Goal: Transaction & Acquisition: Purchase product/service

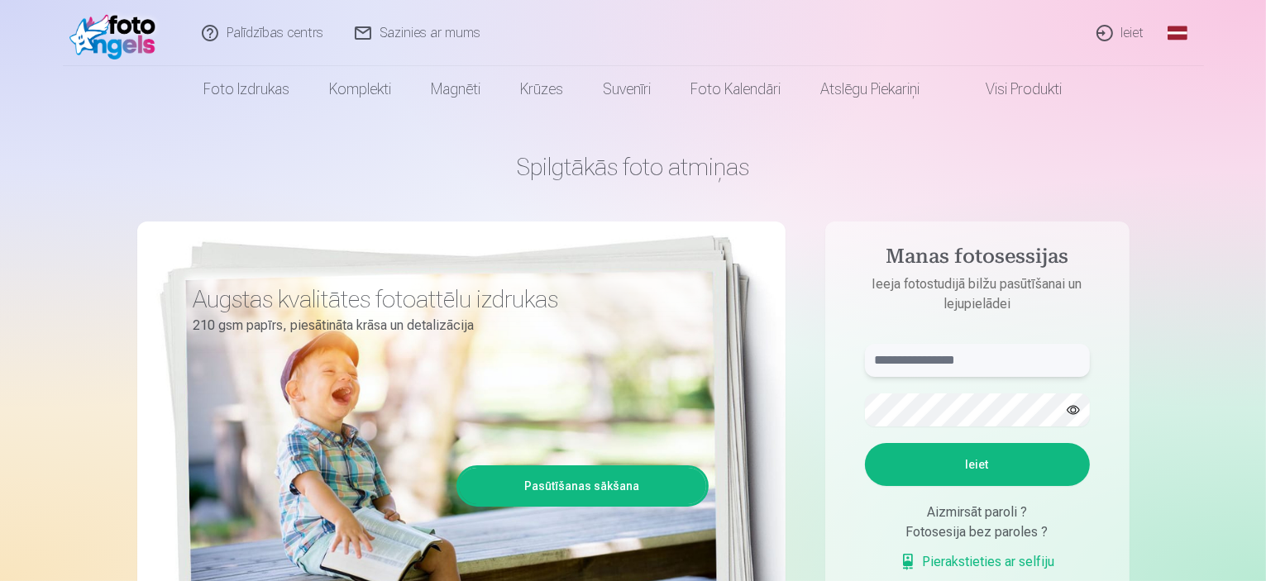
click at [1018, 342] on aside "Manas fotosessijas Ieeja fotostudijā bilžu pasūtīšanai un lejupielādei Ieiet Ai…" at bounding box center [978, 449] width 304 height 455
type input "**********"
click at [940, 390] on form "**********" at bounding box center [978, 466] width 258 height 245
click at [932, 464] on button "Ieiet" at bounding box center [977, 464] width 225 height 43
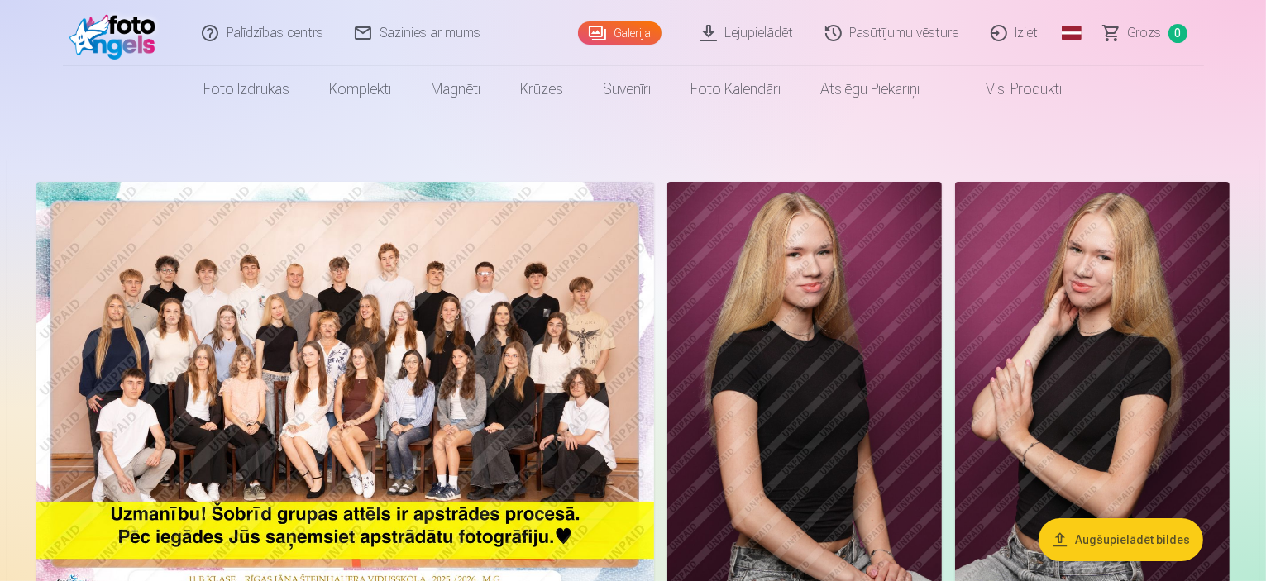
click at [602, 390] on img at bounding box center [345, 388] width 618 height 412
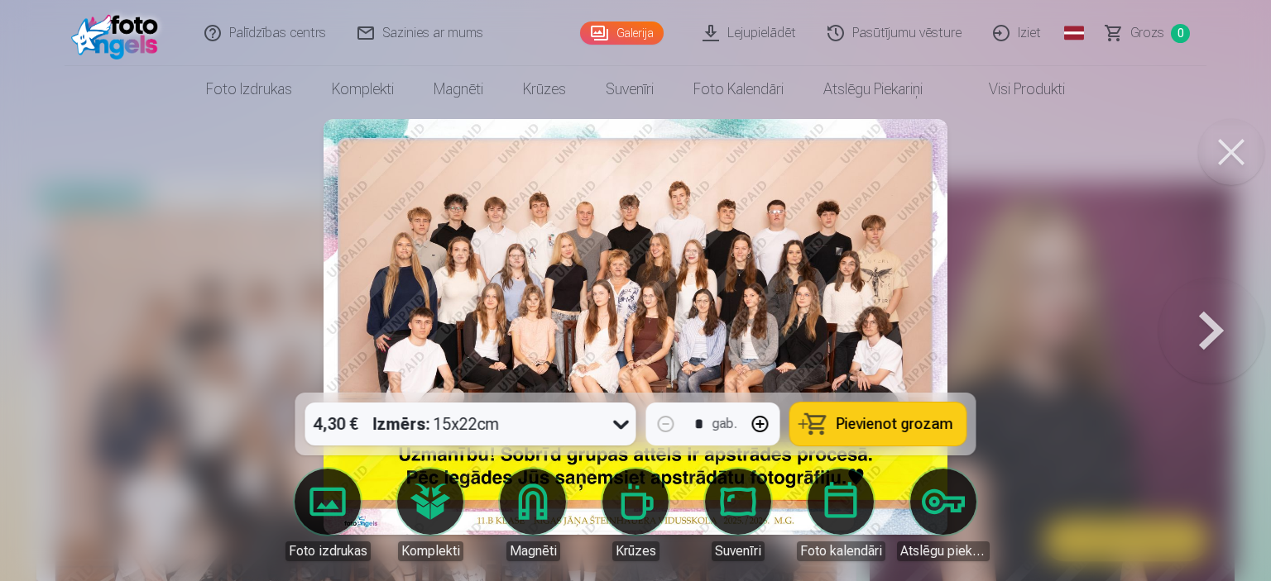
click at [1085, 176] on div at bounding box center [635, 290] width 1271 height 581
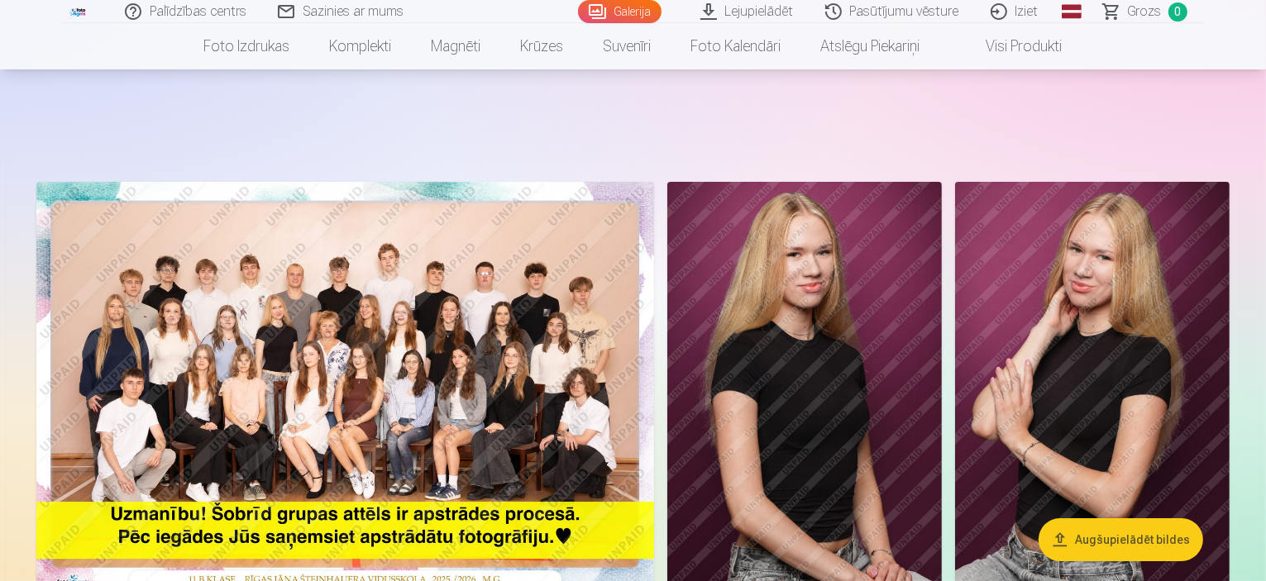
scroll to position [331, 0]
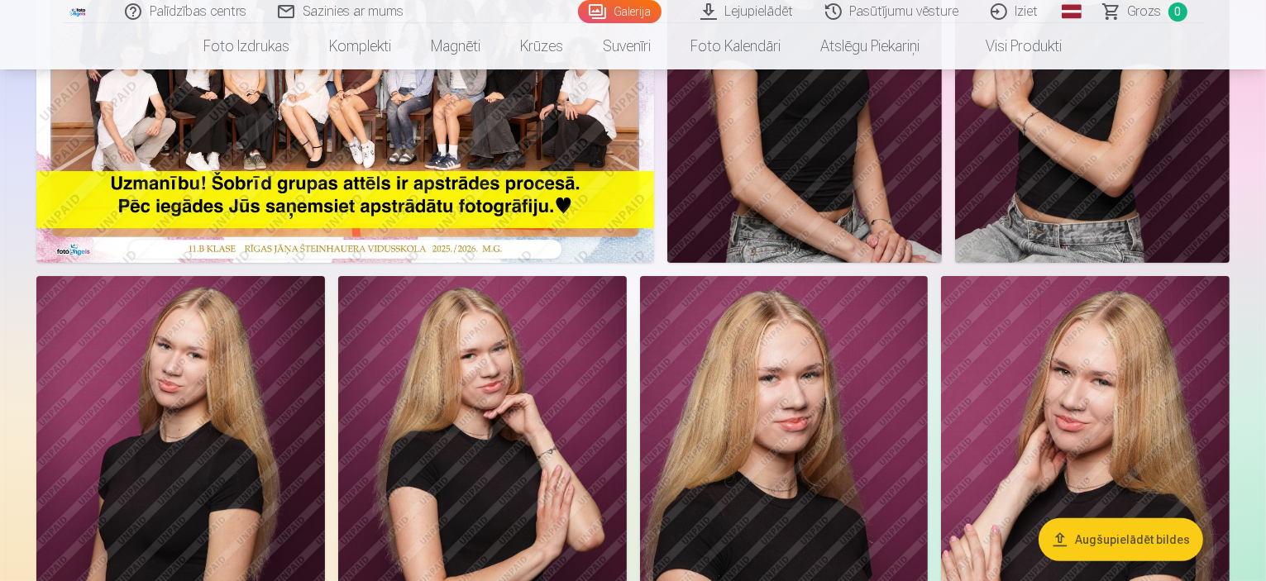
click at [639, 172] on img at bounding box center [345, 57] width 618 height 412
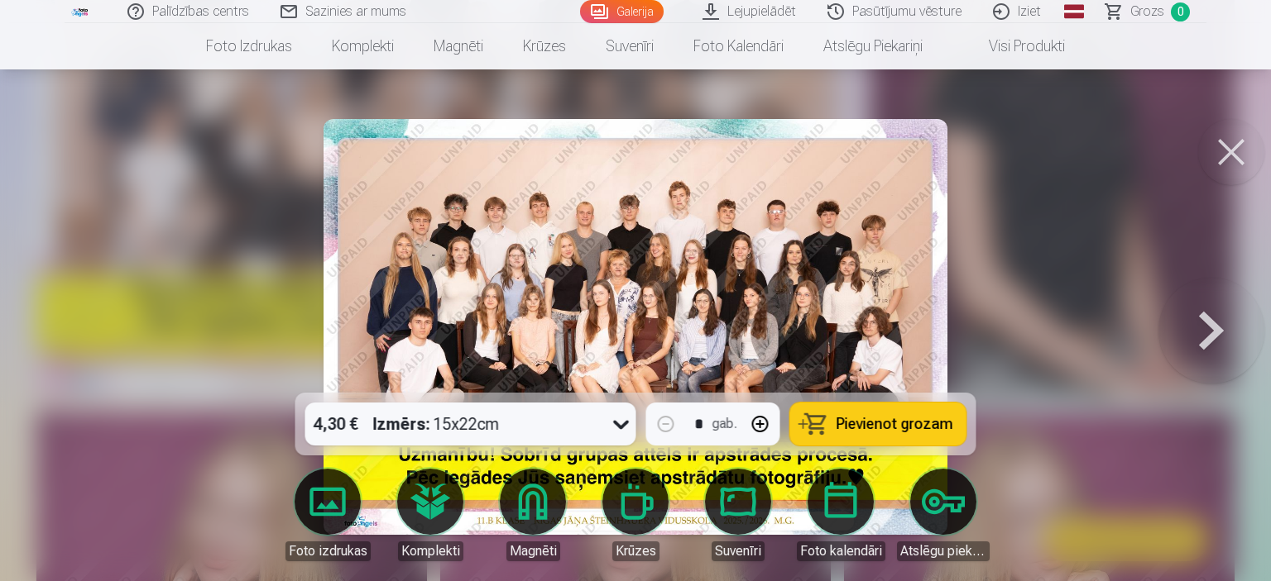
click at [575, 427] on div "4,30 € Izmērs : 15x22cm" at bounding box center [454, 424] width 299 height 43
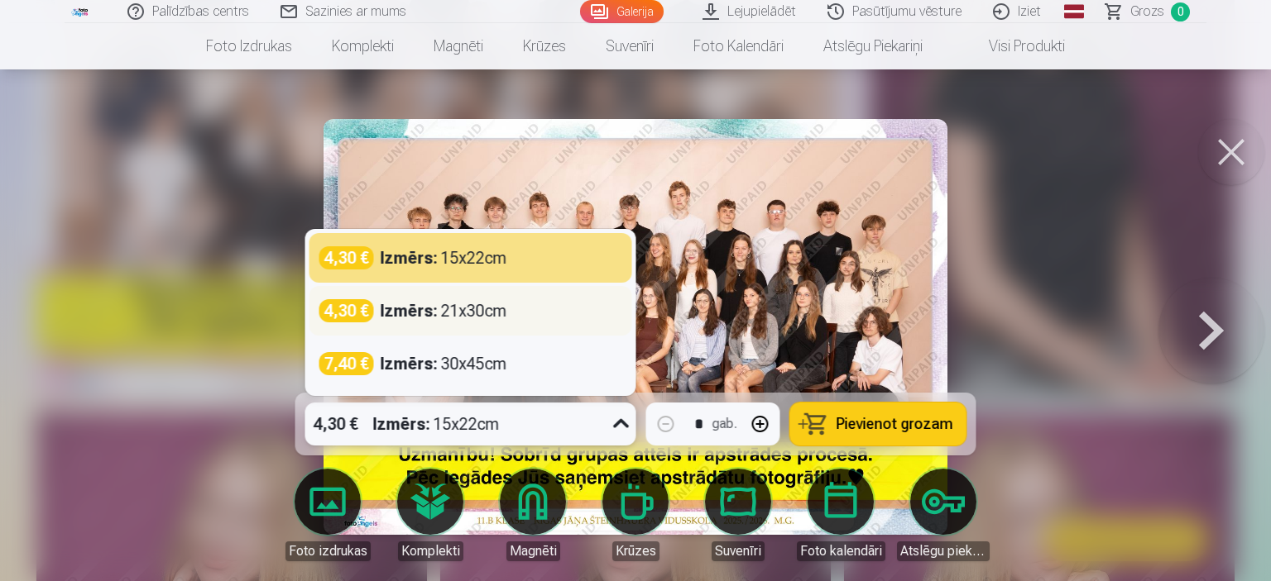
click at [471, 311] on div "Izmērs : 21x30cm" at bounding box center [443, 310] width 127 height 23
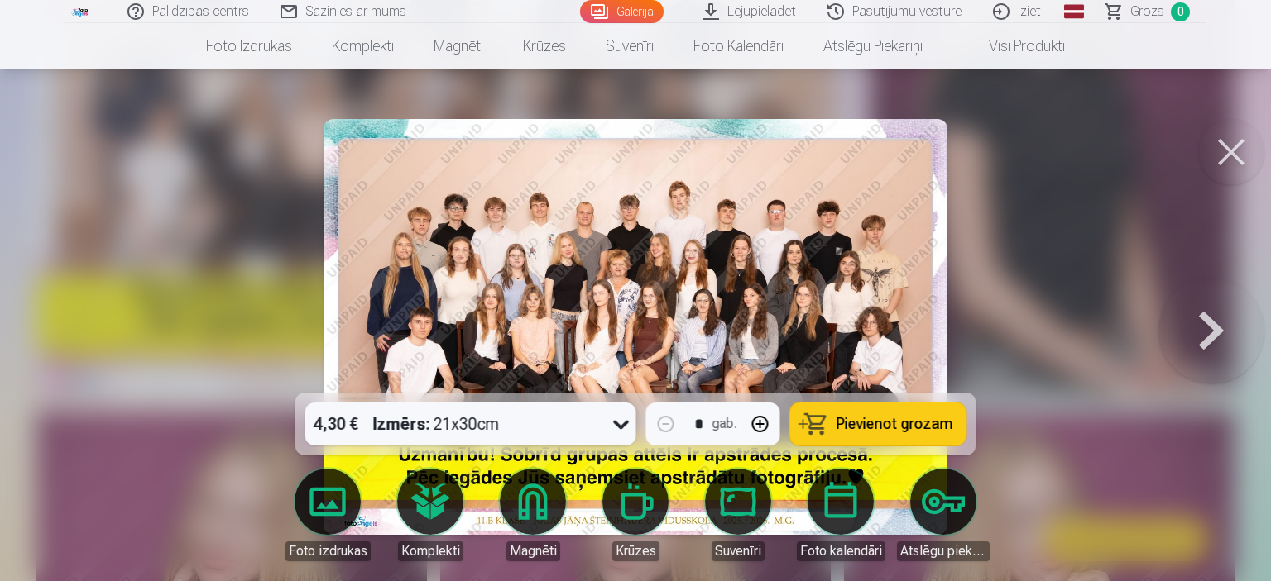
click at [847, 417] on span "Pievienot grozam" at bounding box center [894, 424] width 117 height 15
click at [1228, 152] on button at bounding box center [1231, 152] width 66 height 66
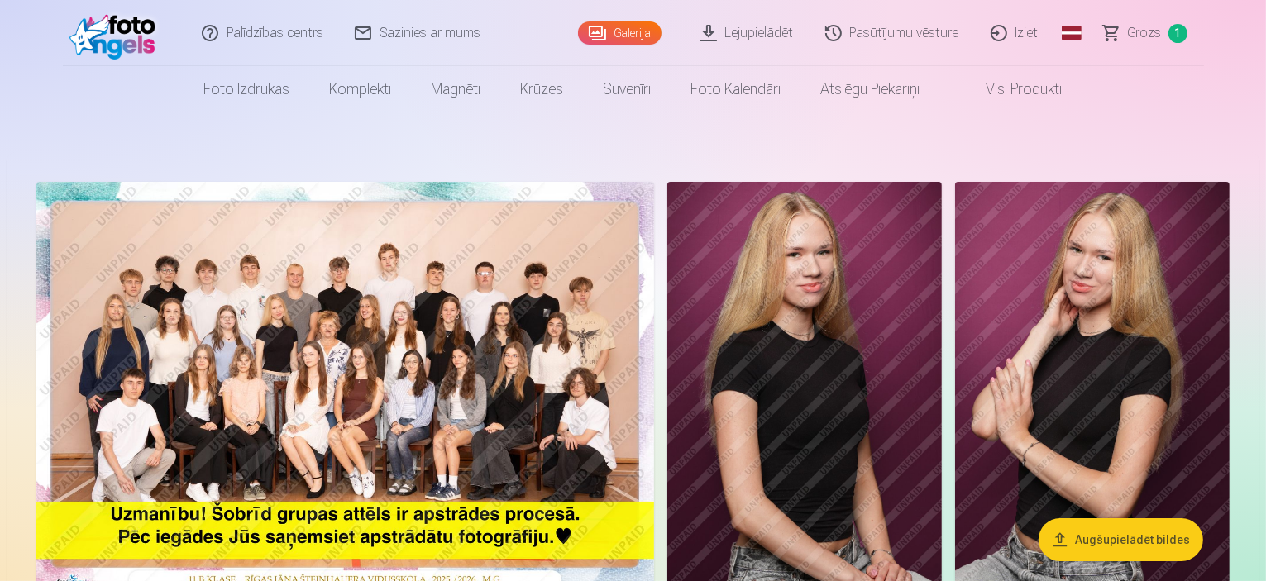
click at [942, 330] on img at bounding box center [805, 388] width 275 height 412
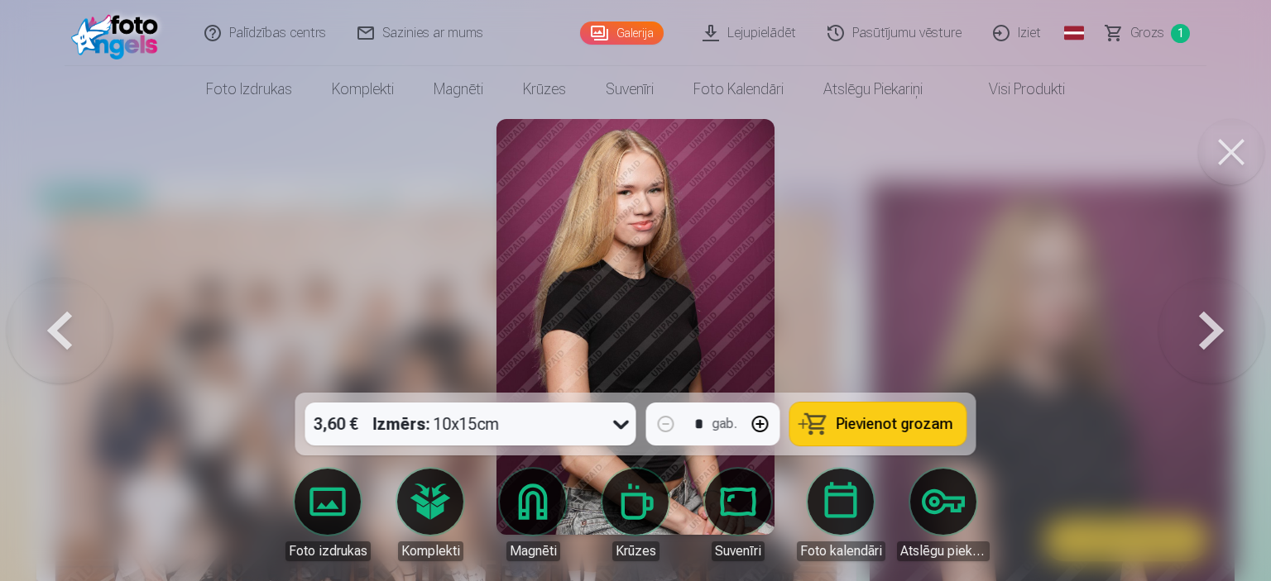
click at [581, 417] on div "3,60 € Izmērs : 10x15cm" at bounding box center [454, 424] width 299 height 43
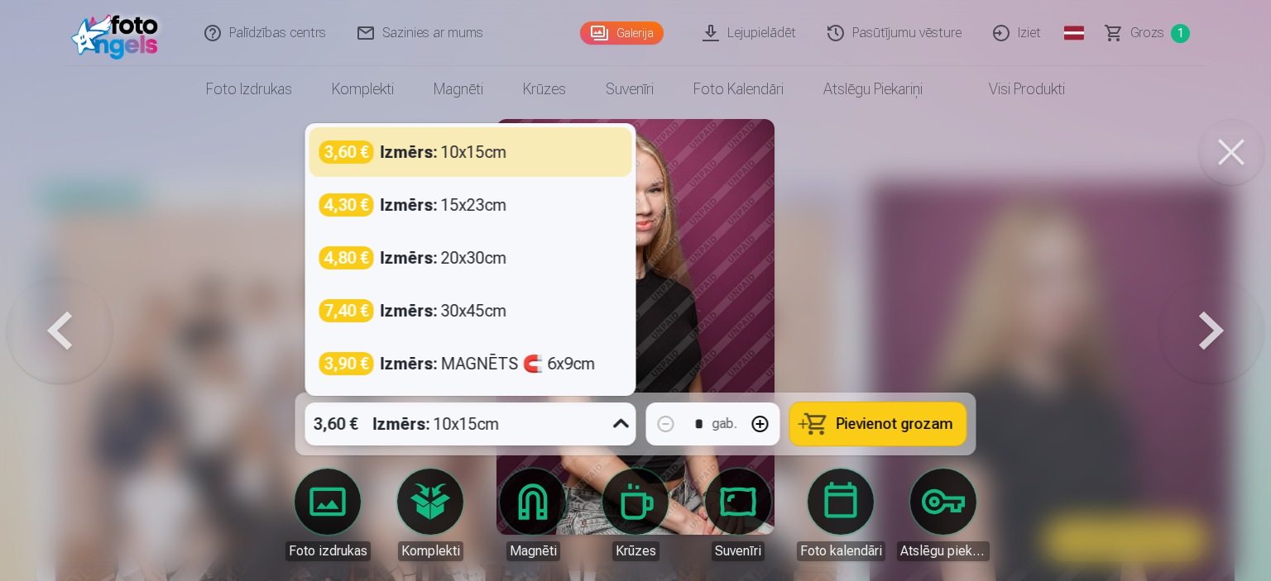
click at [581, 417] on div "3,60 € Izmērs : 10x15cm" at bounding box center [454, 424] width 299 height 43
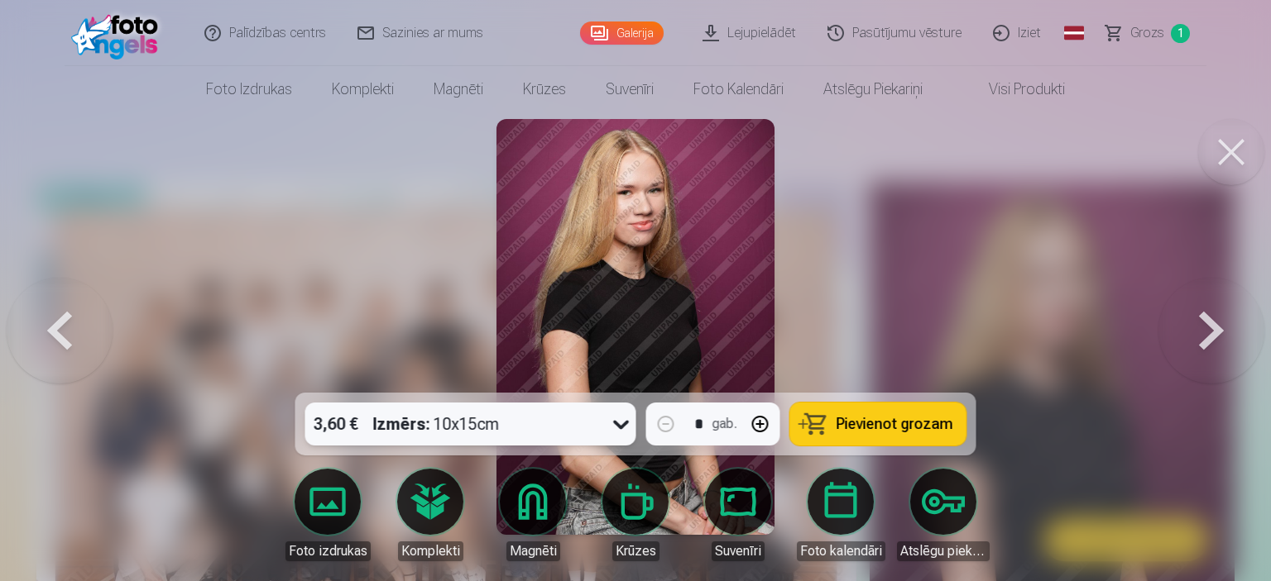
click at [885, 438] on button "Pievienot grozam" at bounding box center [878, 424] width 176 height 43
click at [1265, 117] on div at bounding box center [635, 290] width 1271 height 581
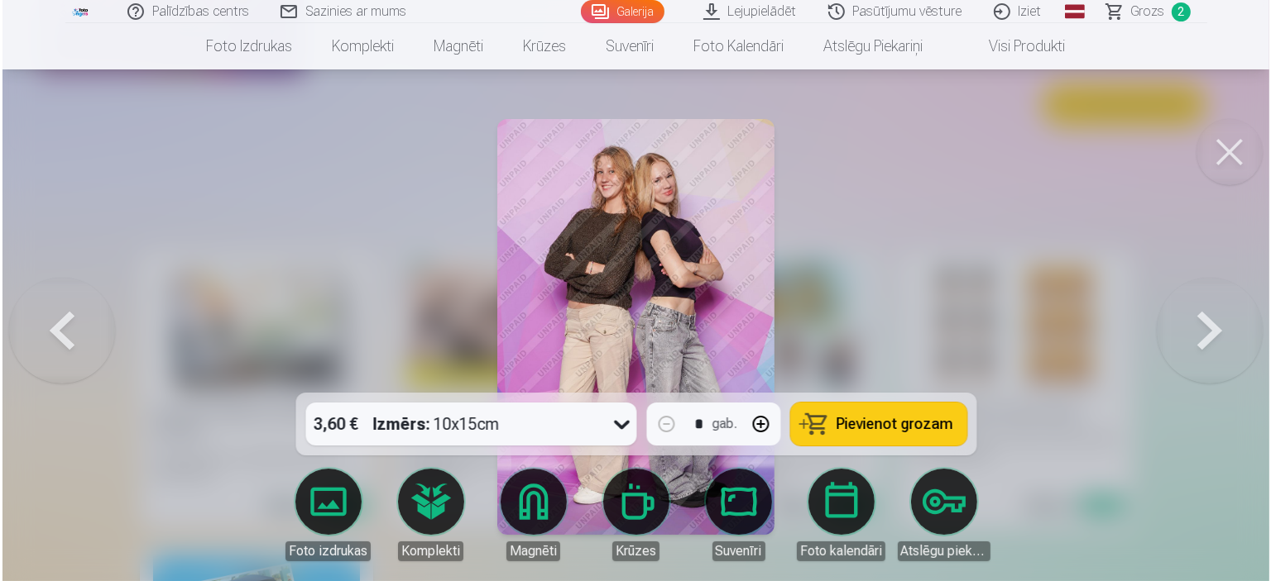
scroll to position [1823, 0]
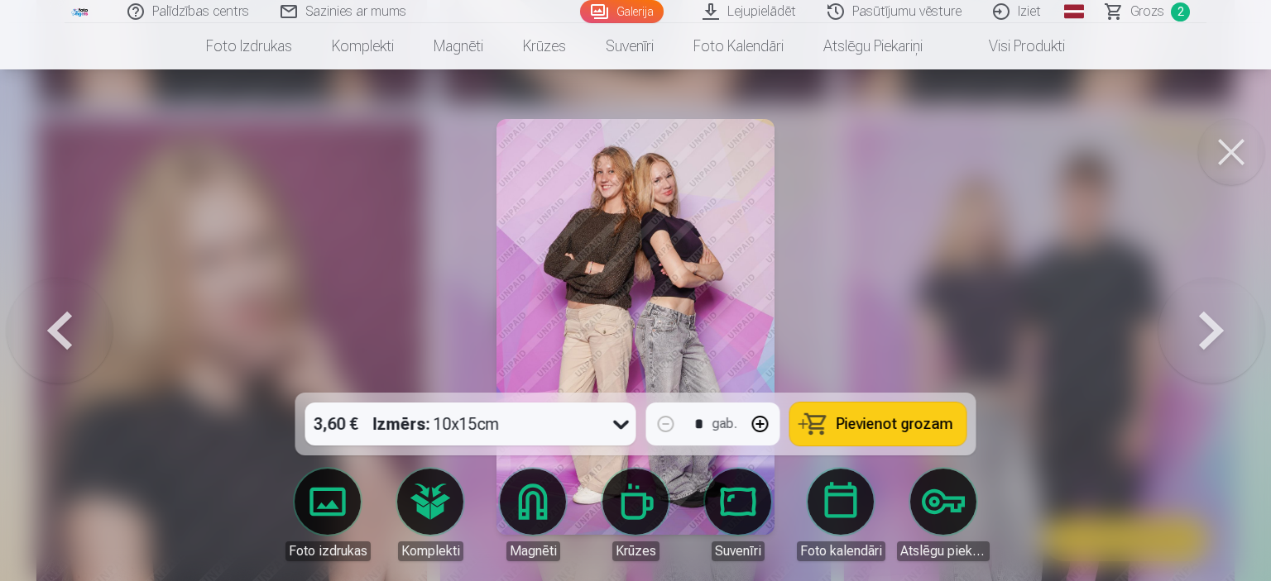
click at [865, 431] on span "Pievienot grozam" at bounding box center [894, 424] width 117 height 15
click at [1242, 145] on button at bounding box center [1231, 152] width 66 height 66
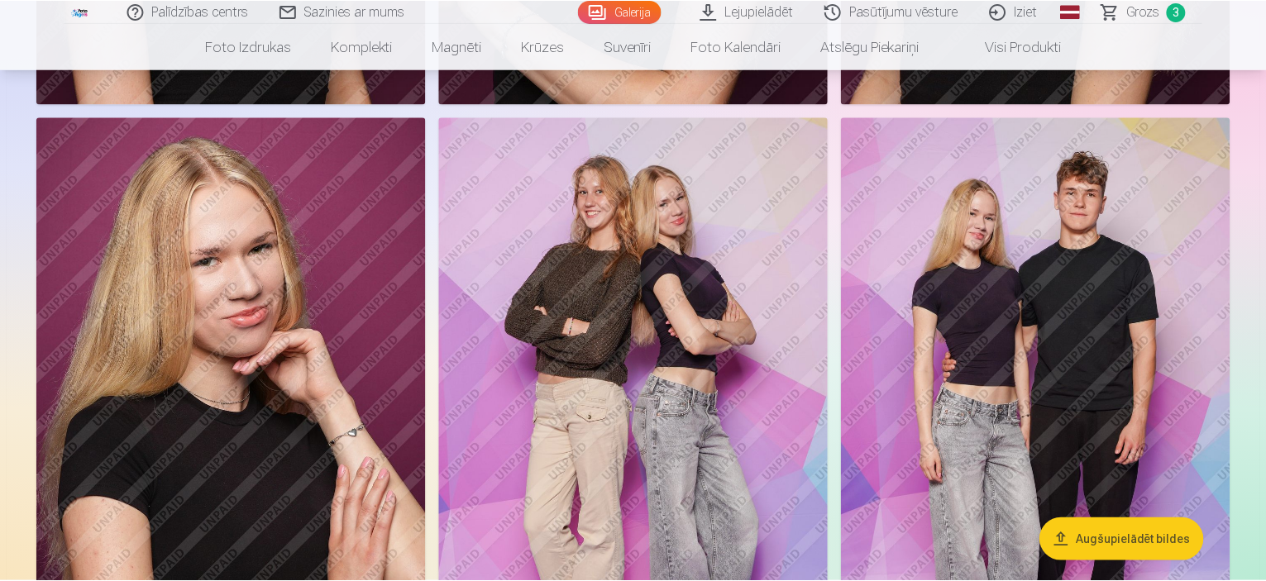
scroll to position [1820, 0]
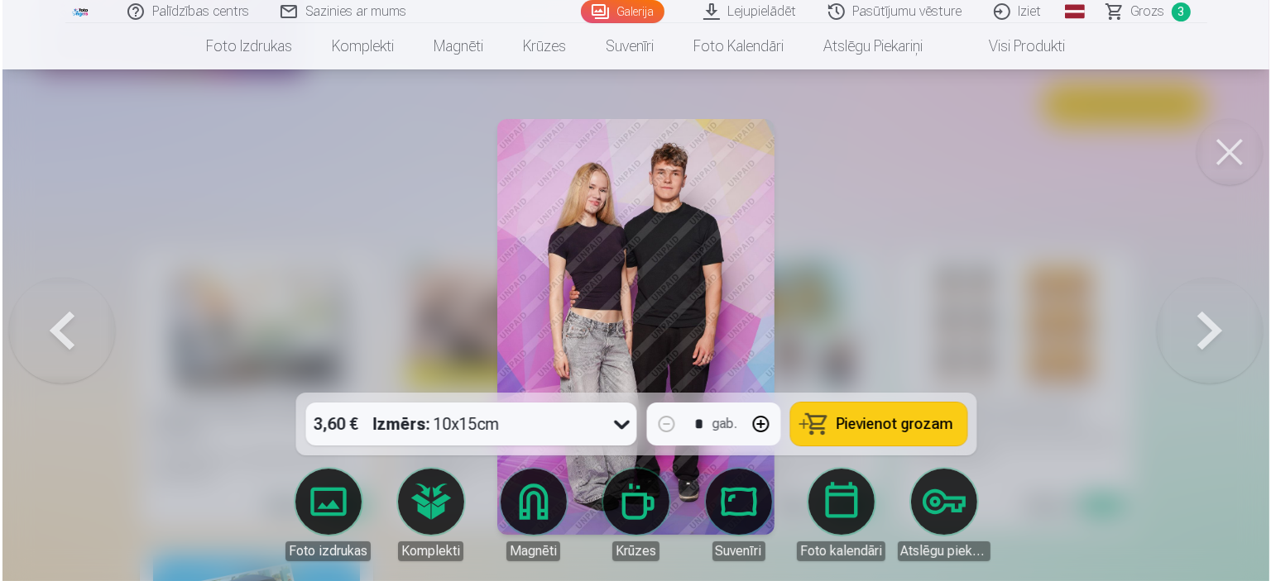
scroll to position [1823, 0]
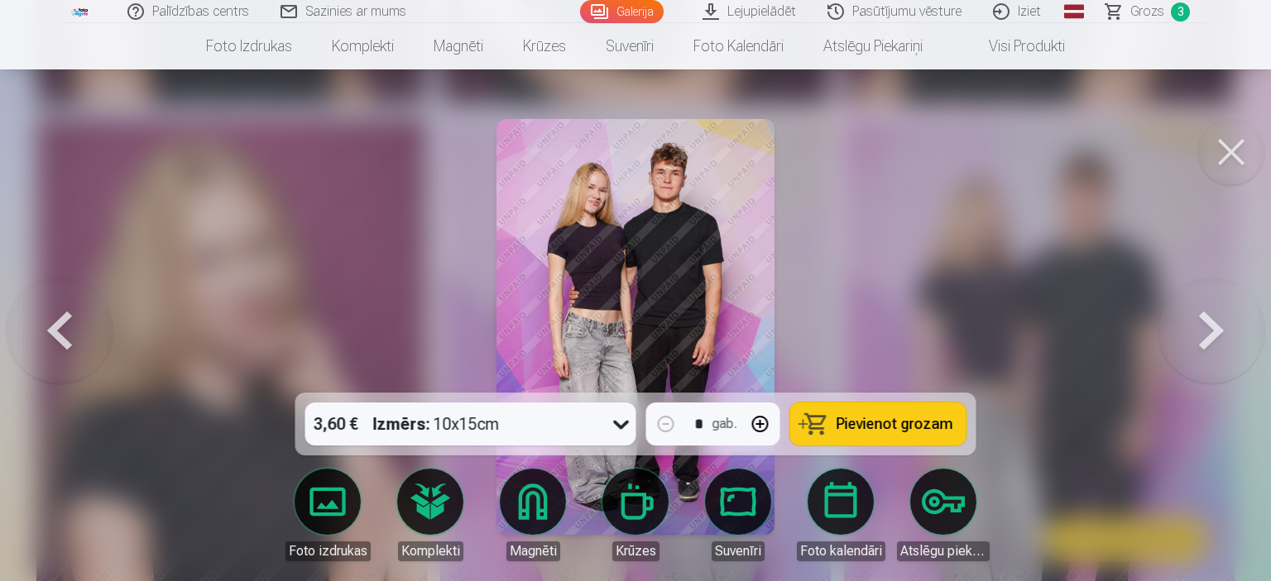
click at [566, 418] on div "3,60 € Izmērs : 10x15cm" at bounding box center [454, 424] width 299 height 43
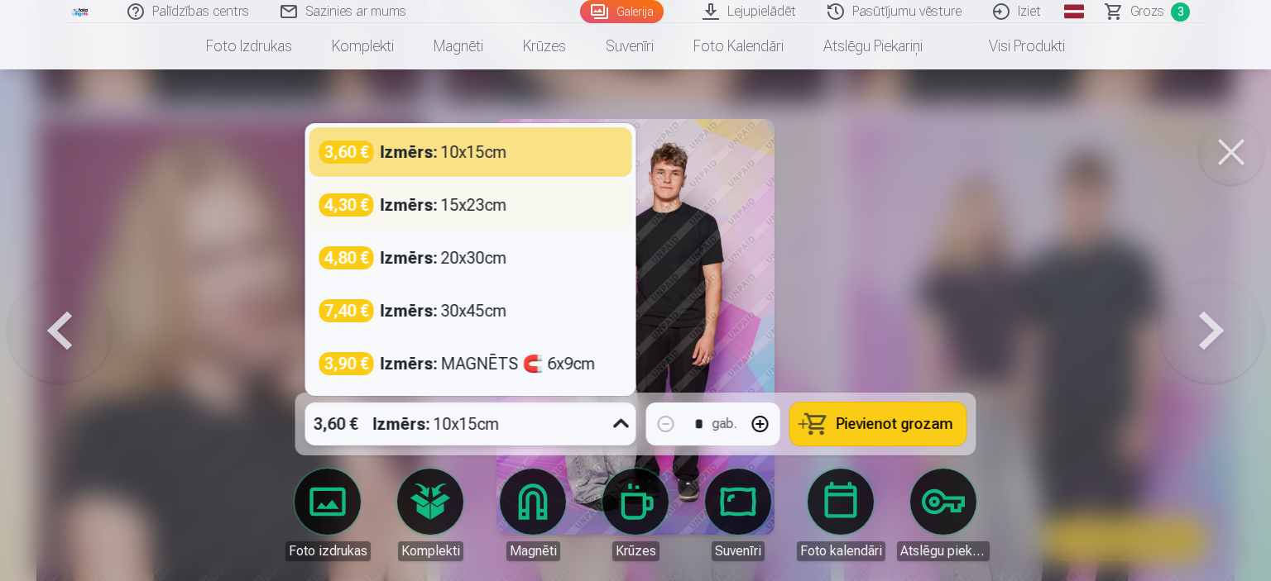
click at [462, 209] on div "Izmērs : 15x23cm" at bounding box center [443, 205] width 127 height 23
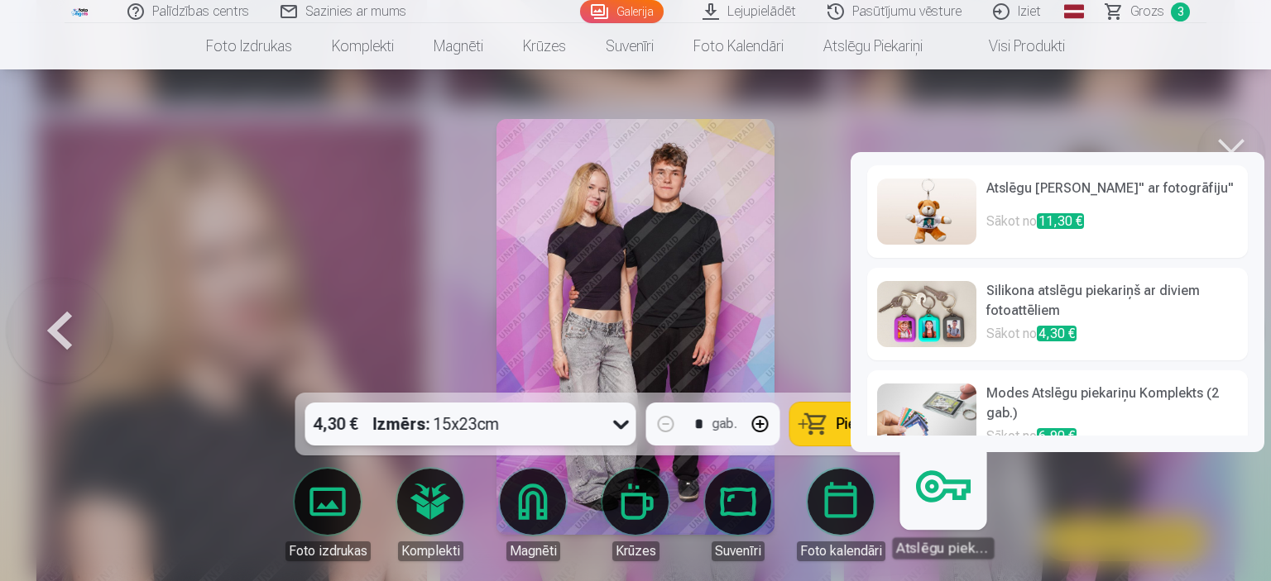
click at [1103, 128] on div at bounding box center [635, 290] width 1271 height 581
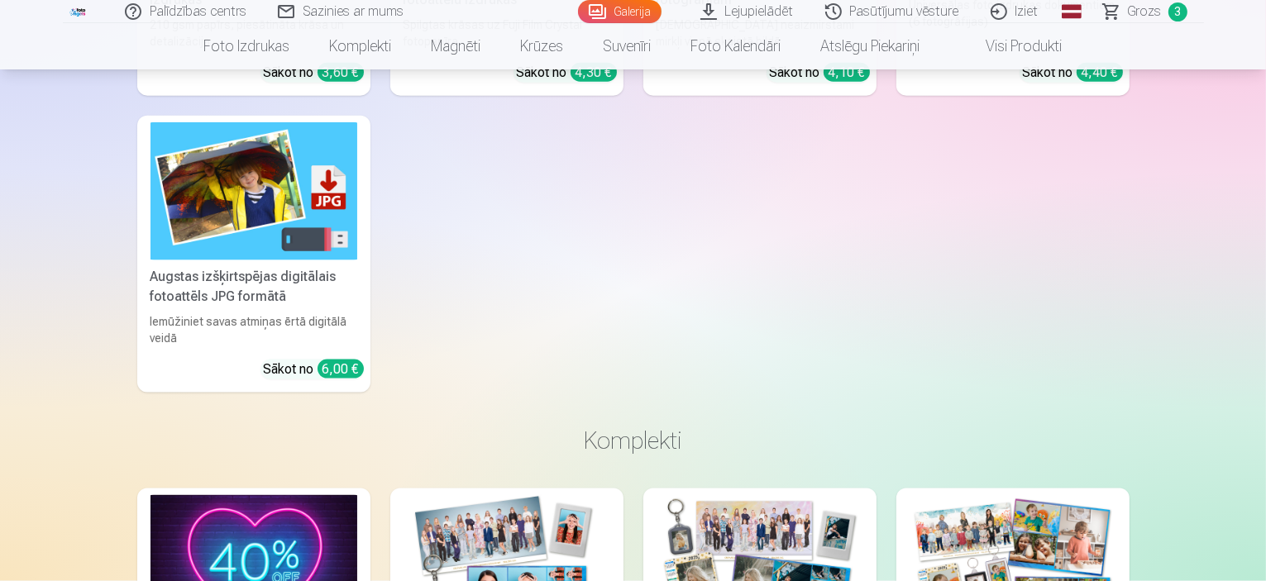
scroll to position [2316, 0]
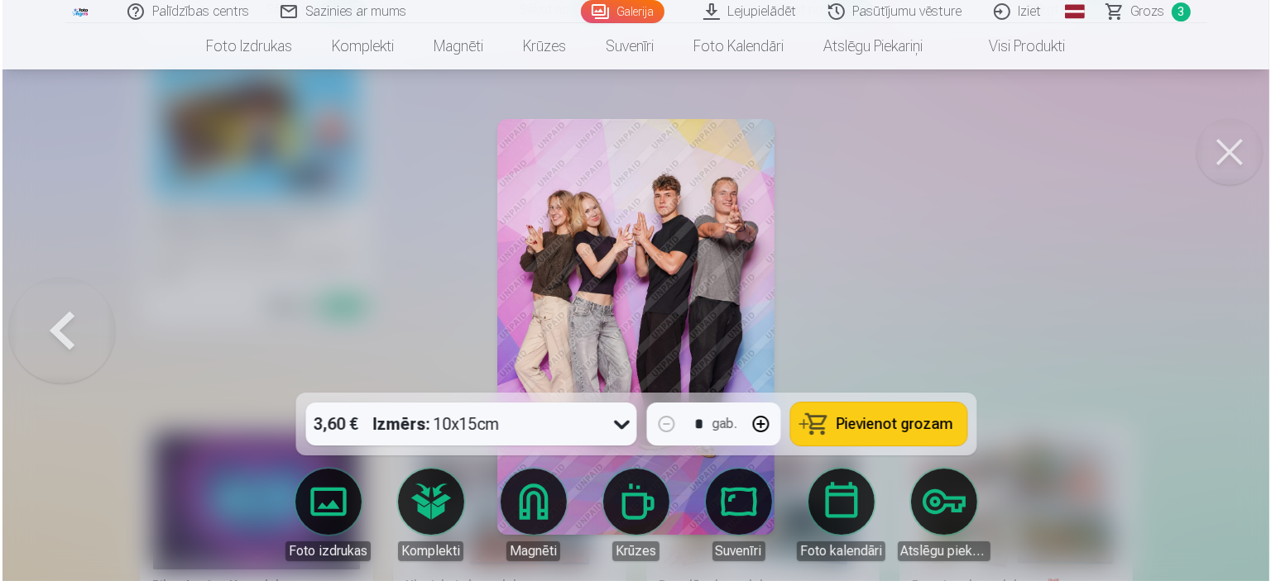
scroll to position [2322, 0]
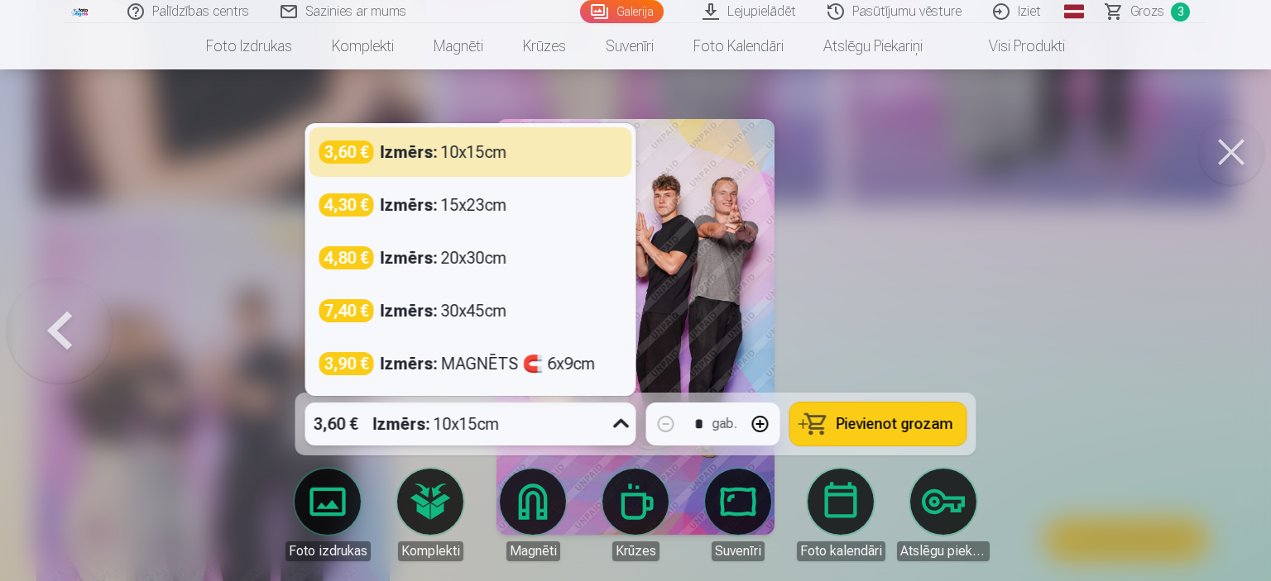
click at [594, 425] on div "3,60 € Izmērs : 10x15cm" at bounding box center [454, 424] width 299 height 43
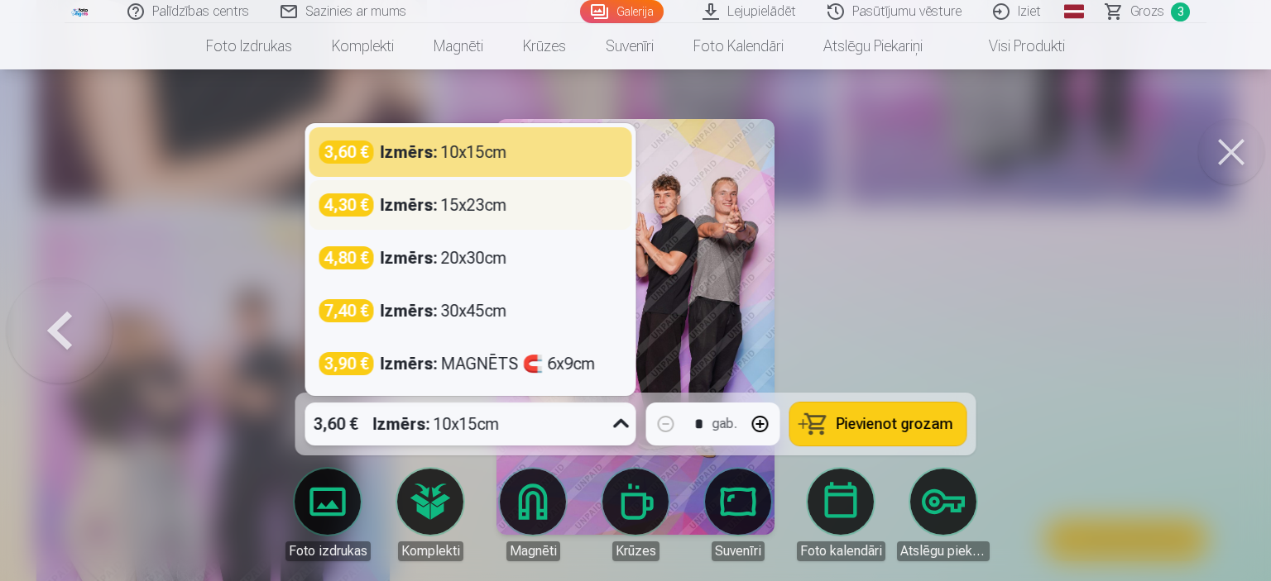
click at [494, 221] on div "4,30 € Izmērs : 15x23cm" at bounding box center [470, 205] width 323 height 50
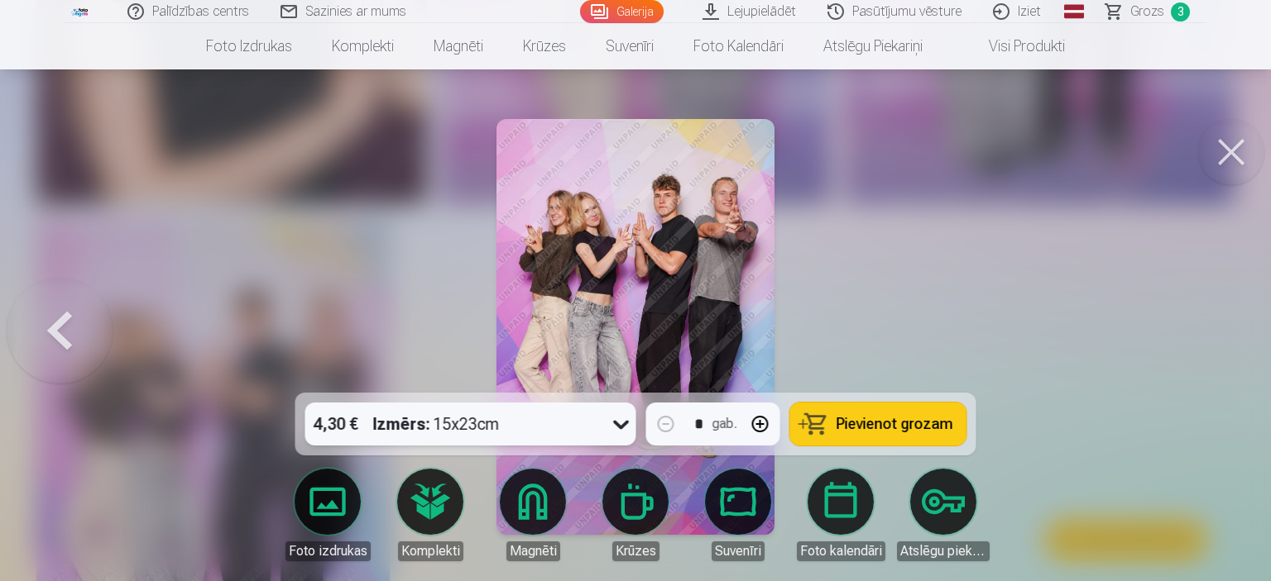
click at [822, 414] on button "Pievienot grozam" at bounding box center [878, 424] width 176 height 43
click at [1210, 158] on button at bounding box center [1231, 152] width 66 height 66
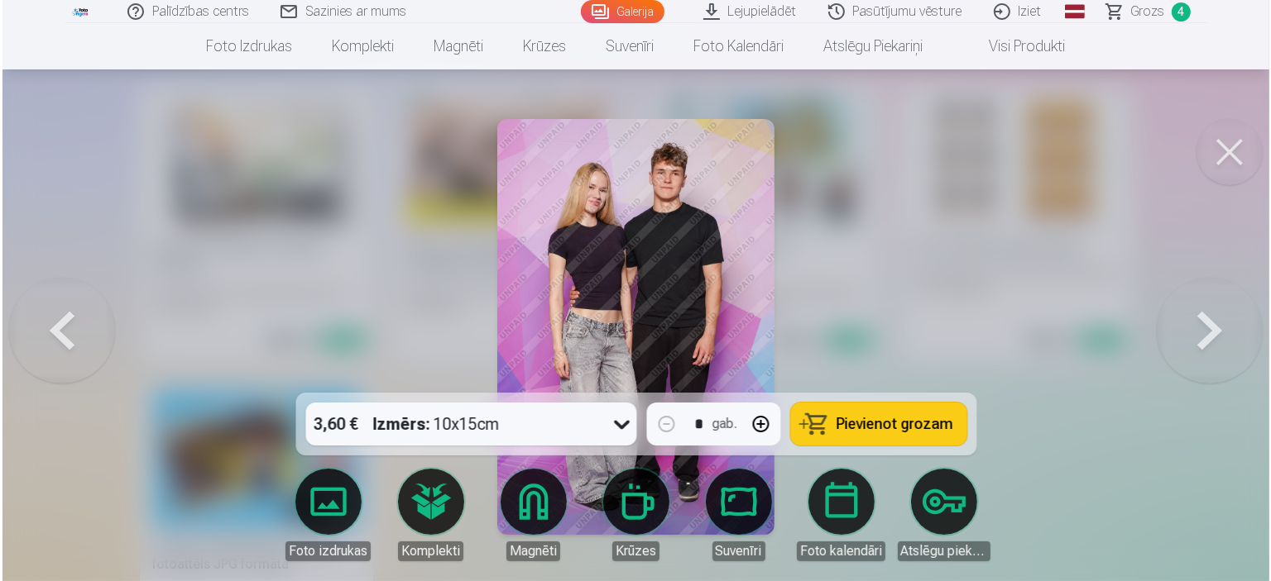
scroll to position [1991, 0]
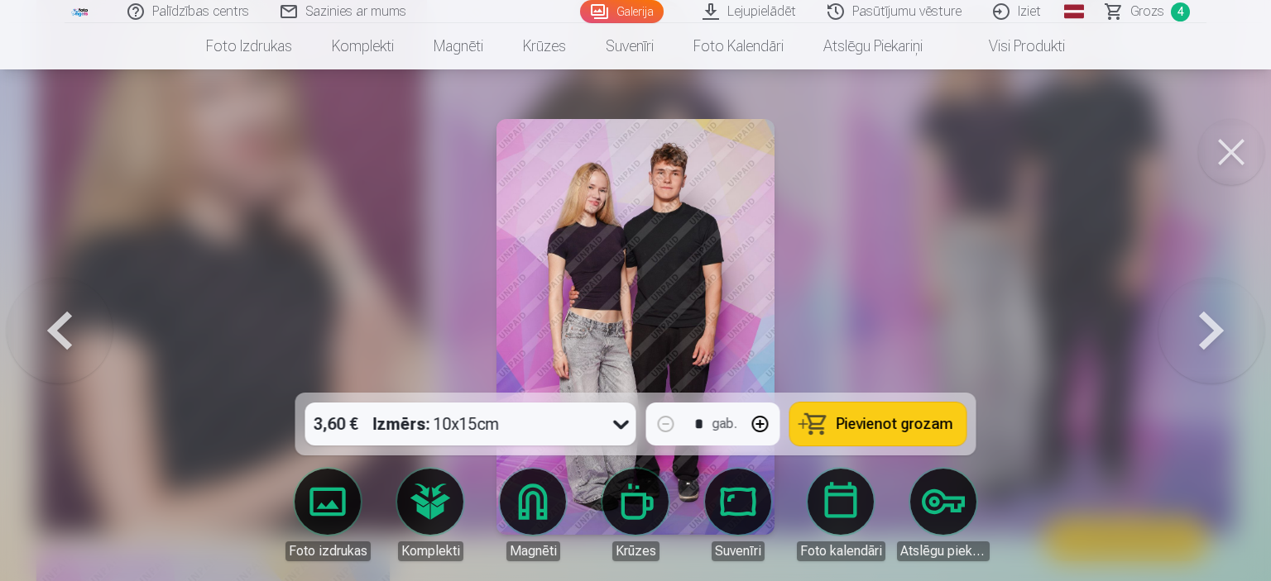
click at [873, 421] on span "Pievienot grozam" at bounding box center [894, 424] width 117 height 15
click at [1224, 162] on button at bounding box center [1231, 152] width 66 height 66
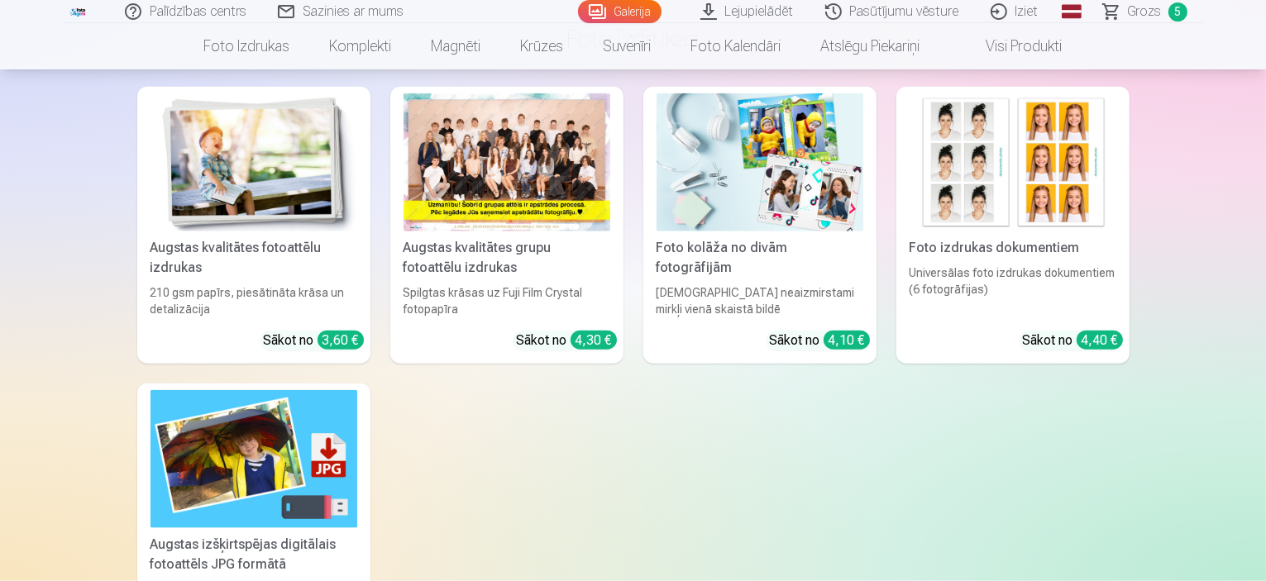
click at [1128, 6] on link "Grozs 5" at bounding box center [1147, 11] width 116 height 23
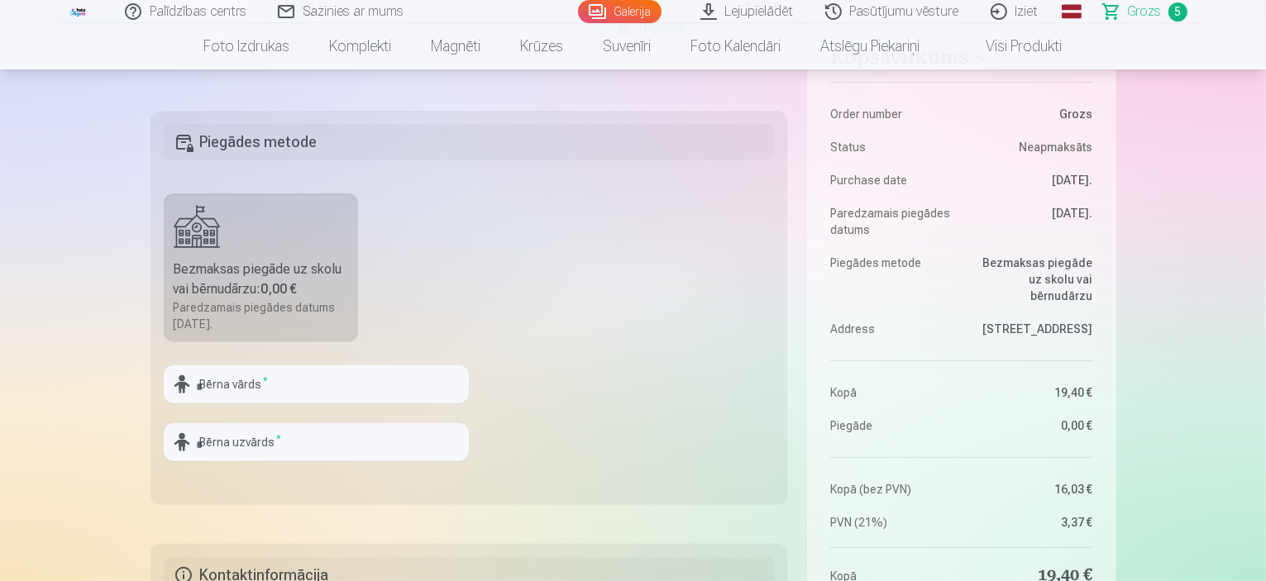
scroll to position [496, 0]
